Goal: Transaction & Acquisition: Purchase product/service

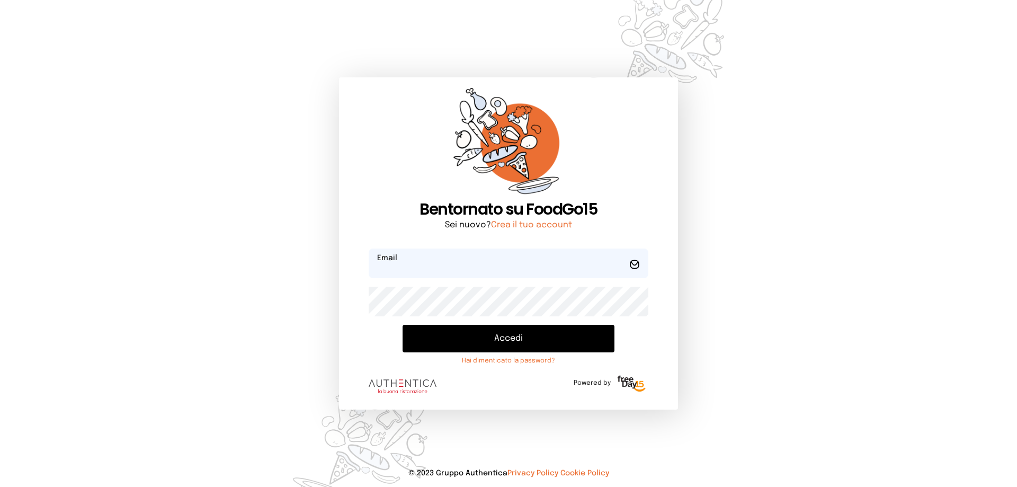
type input "**********"
click at [454, 333] on button "Accedi" at bounding box center [509, 339] width 212 height 28
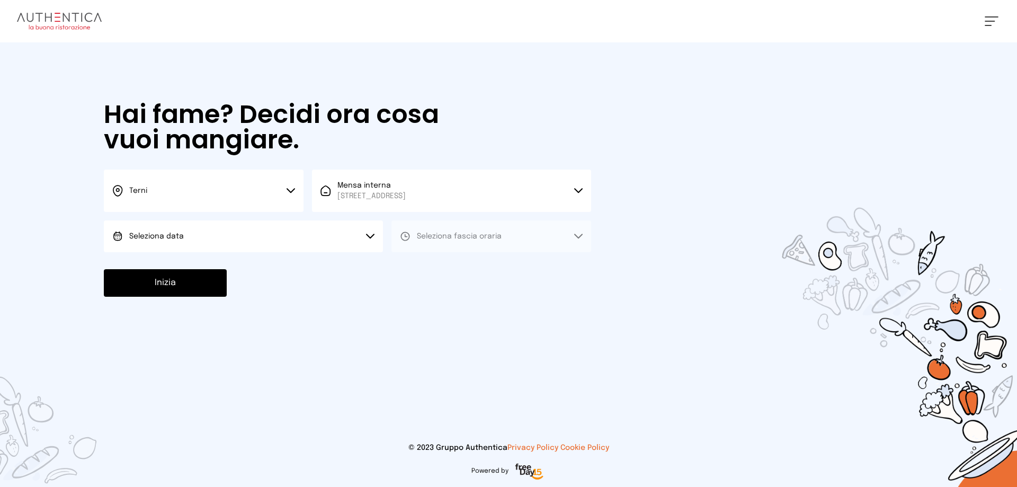
click at [176, 240] on span "Seleziona data" at bounding box center [156, 236] width 55 height 11
click at [183, 272] on li "[DATE], [DATE]" at bounding box center [243, 266] width 279 height 28
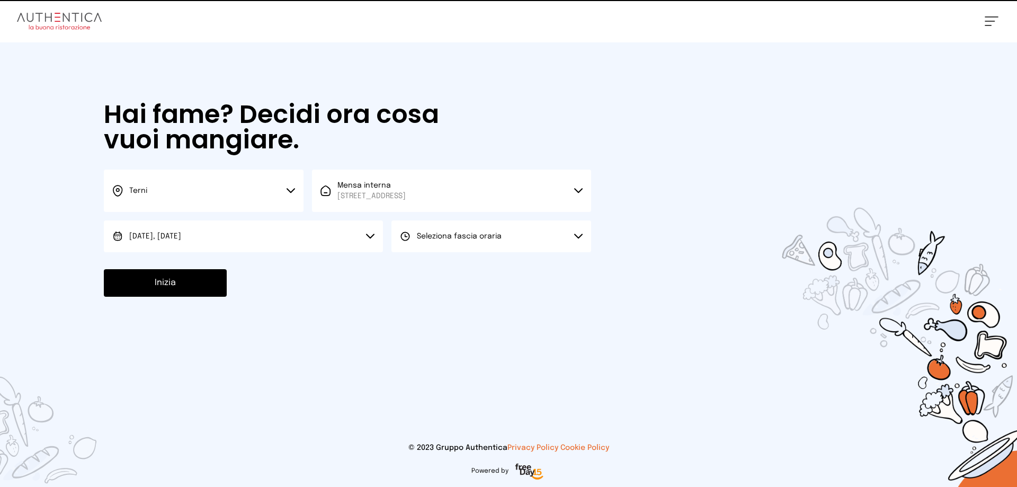
click at [433, 236] on span "Seleziona fascia oraria" at bounding box center [459, 236] width 85 height 7
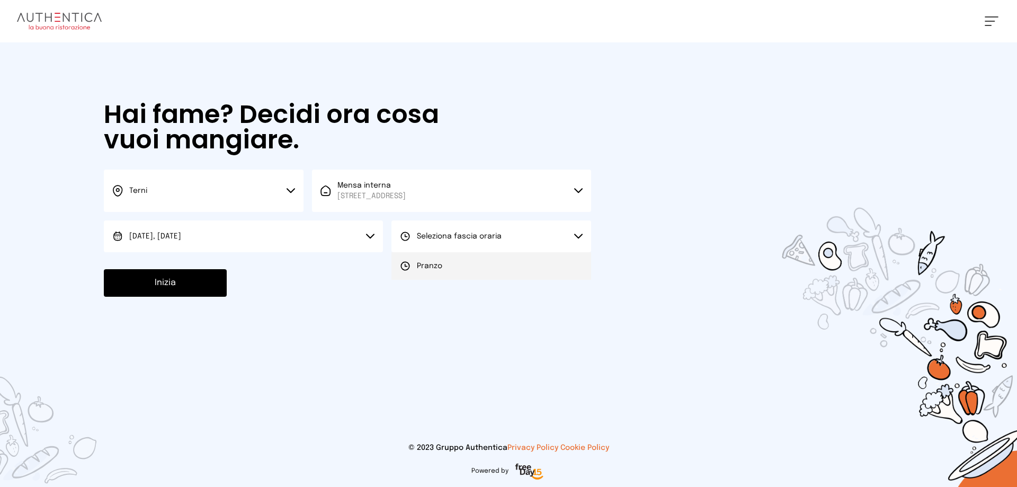
click at [438, 268] on span "Pranzo" at bounding box center [429, 266] width 25 height 11
click at [211, 277] on button "Inizia" at bounding box center [165, 283] width 123 height 28
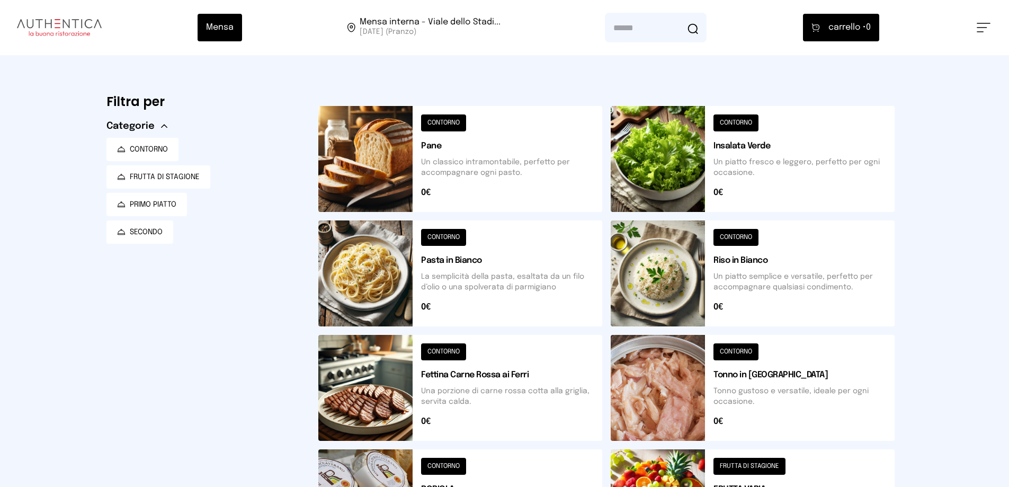
scroll to position [379, 0]
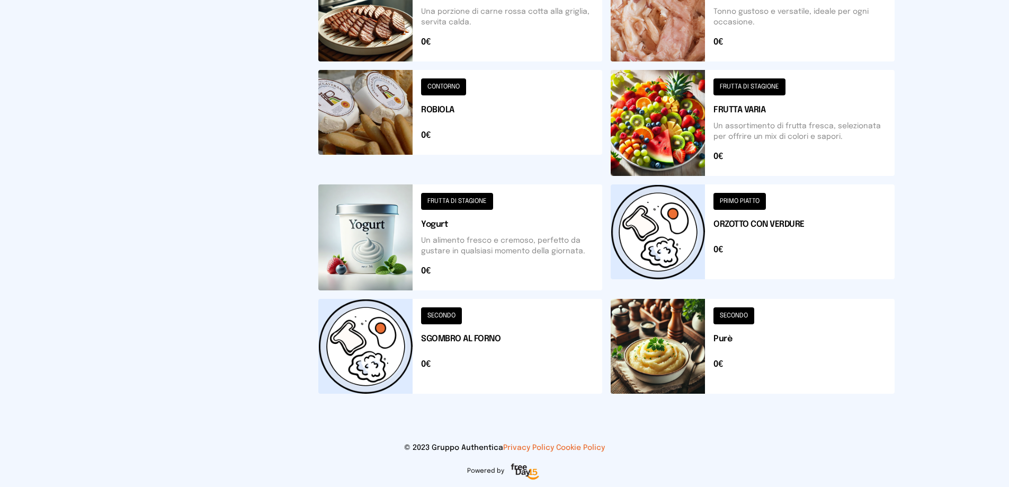
click at [403, 227] on button at bounding box center [460, 237] width 284 height 106
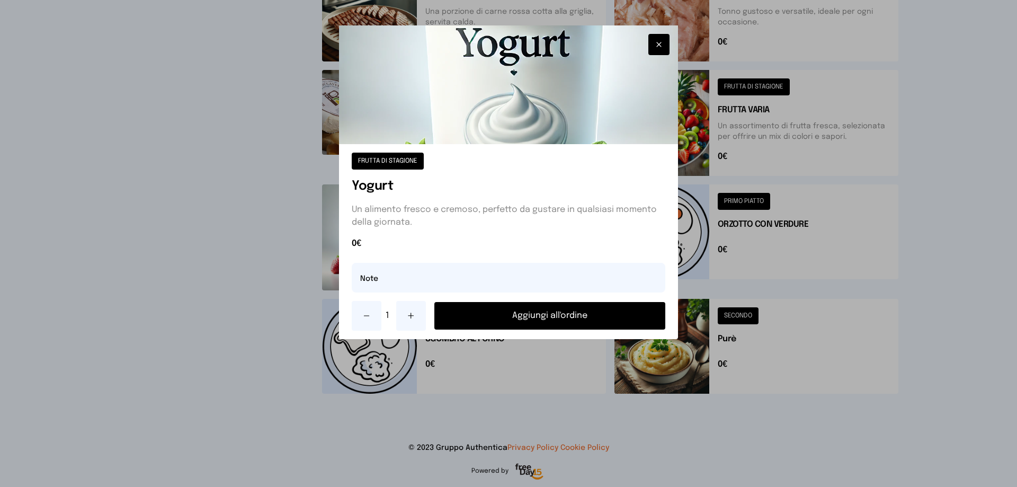
click at [467, 314] on button "Aggiungi all'ordine" at bounding box center [549, 316] width 231 height 28
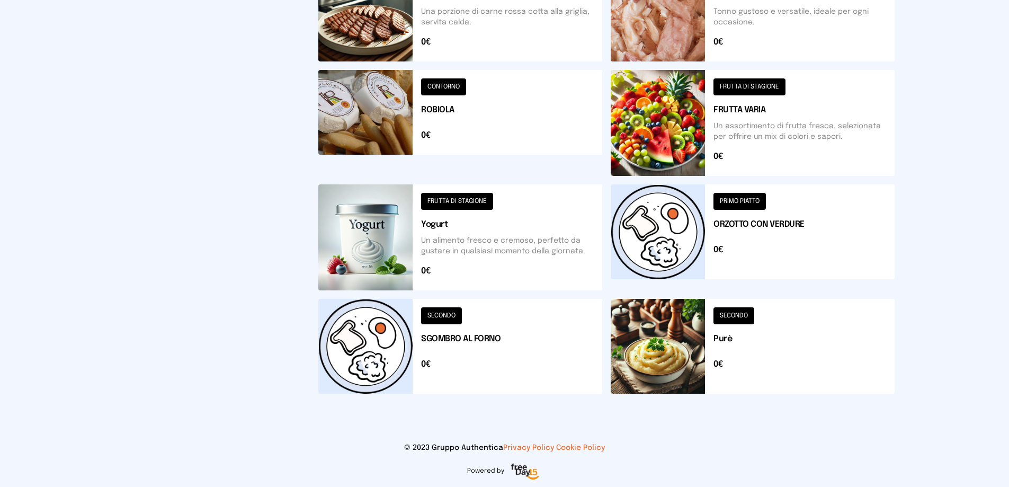
click at [686, 233] on button at bounding box center [753, 237] width 284 height 106
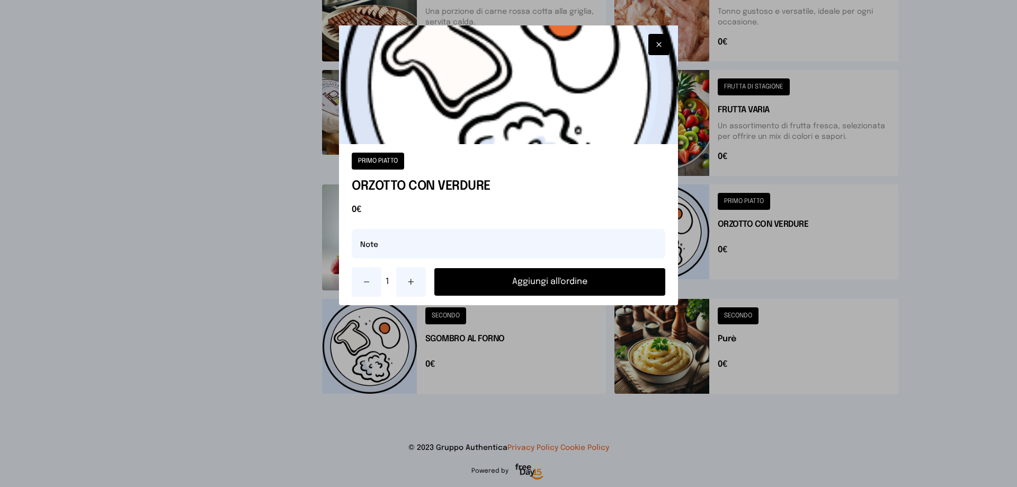
click at [597, 288] on button "Aggiungi all'ordine" at bounding box center [549, 282] width 231 height 28
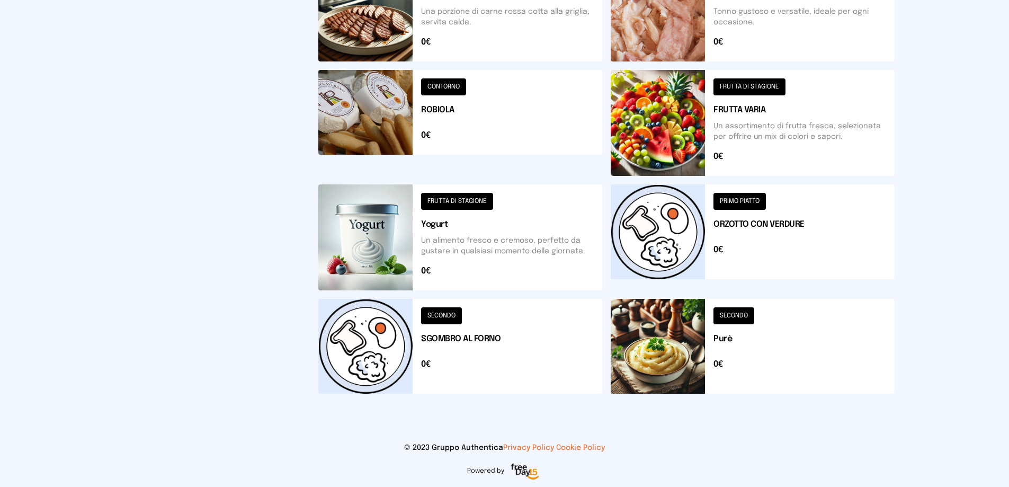
click at [689, 143] on button at bounding box center [753, 123] width 284 height 106
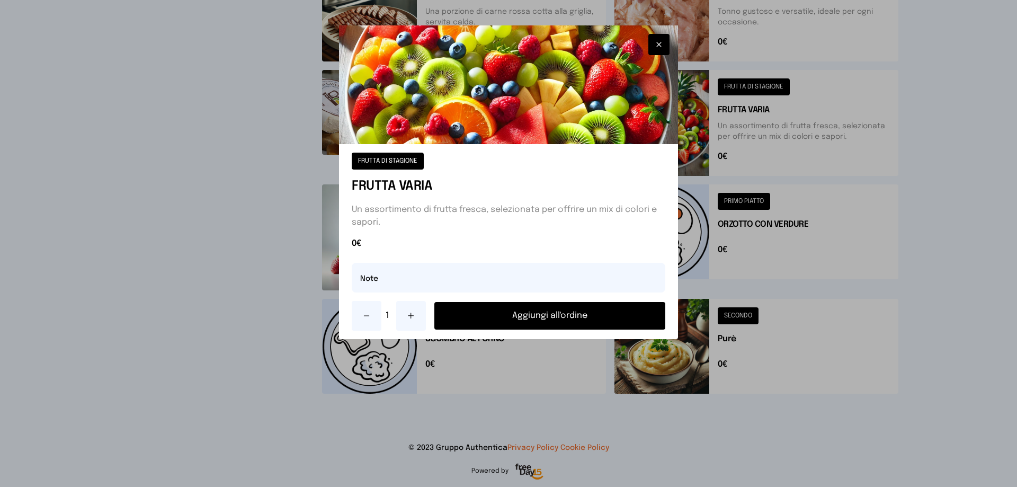
click at [591, 307] on button "Aggiungi all'ordine" at bounding box center [549, 316] width 231 height 28
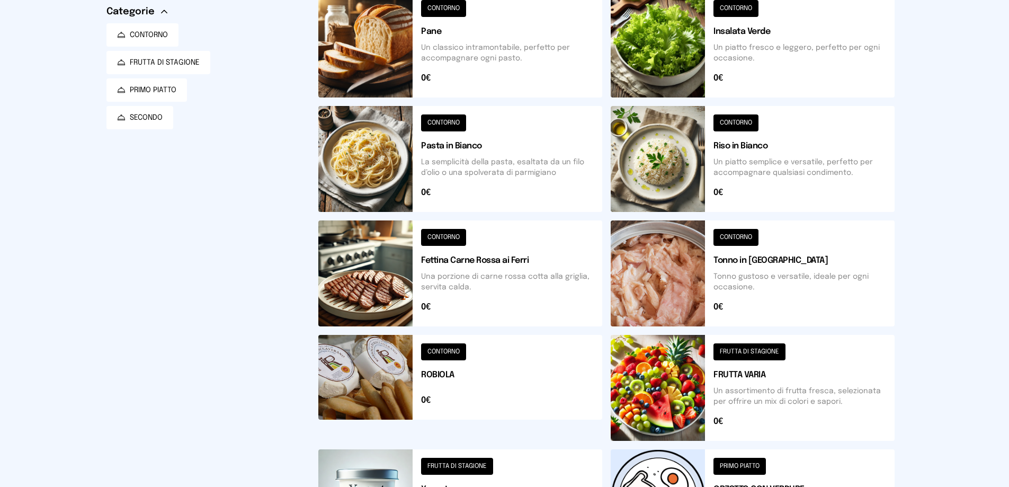
scroll to position [8, 0]
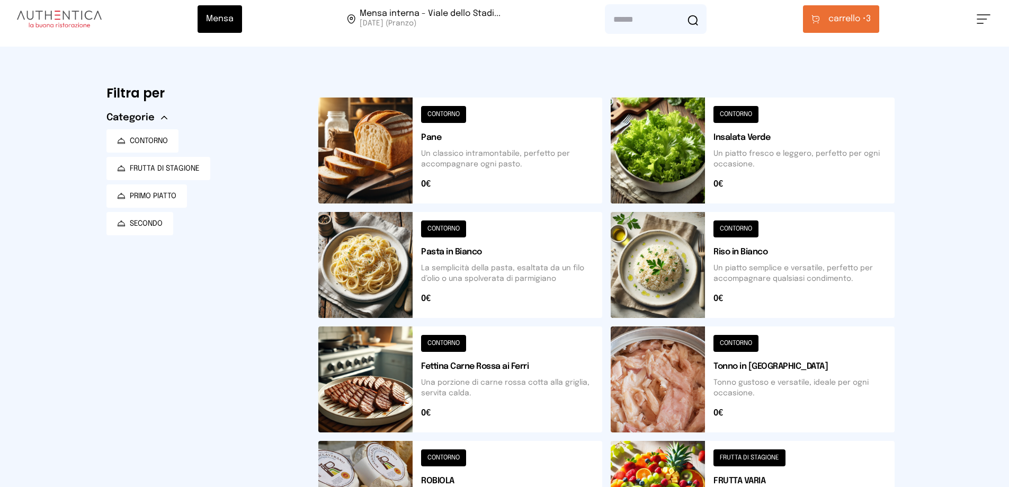
click at [678, 123] on button at bounding box center [753, 150] width 284 height 106
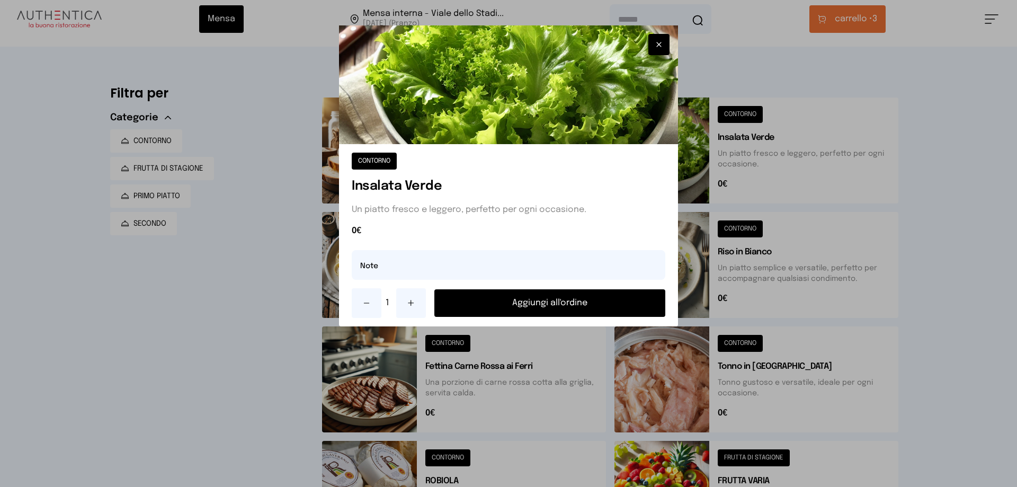
click at [624, 299] on button "Aggiungi all'ordine" at bounding box center [549, 303] width 231 height 28
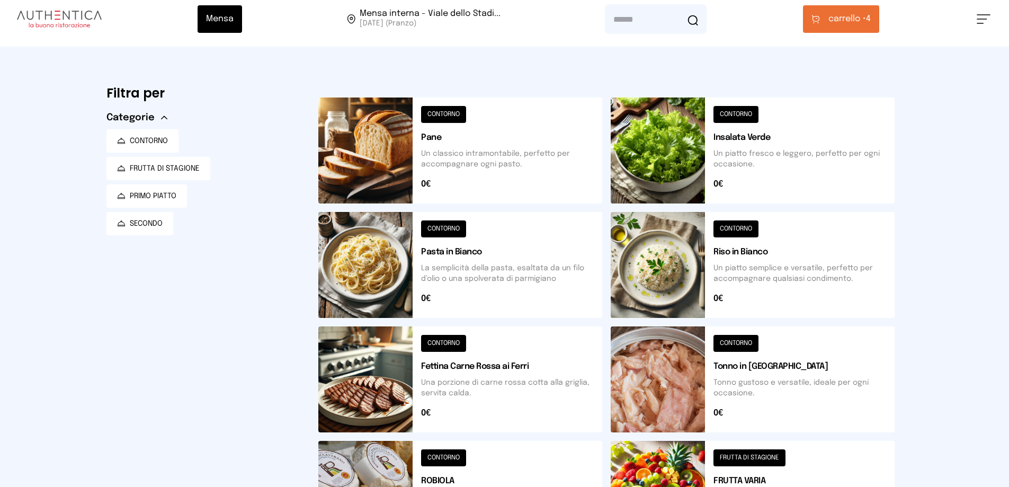
click at [848, 21] on span "carrello •" at bounding box center [848, 19] width 38 height 13
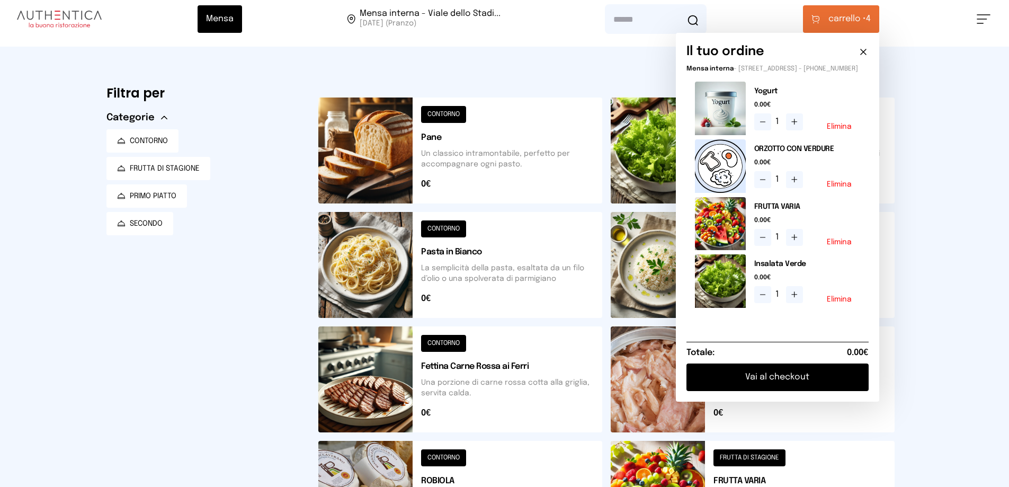
click at [807, 391] on button "Vai al checkout" at bounding box center [778, 377] width 182 height 28
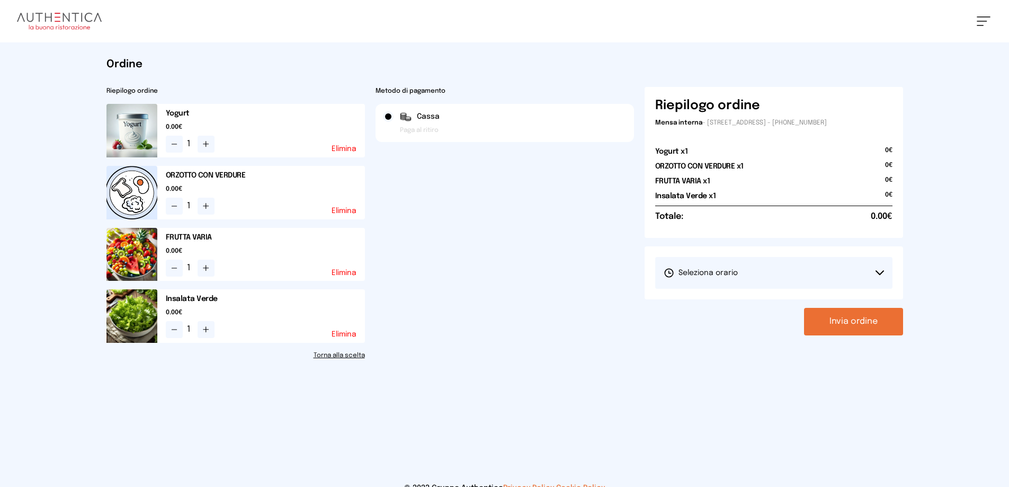
click at [721, 276] on span "Seleziona orario" at bounding box center [701, 273] width 74 height 11
click at [689, 303] on span "1° Turno (13:00 - 15:00)" at bounding box center [704, 302] width 80 height 11
click at [843, 320] on button "Invia ordine" at bounding box center [853, 322] width 99 height 28
